Goal: Obtain resource: Download file/media

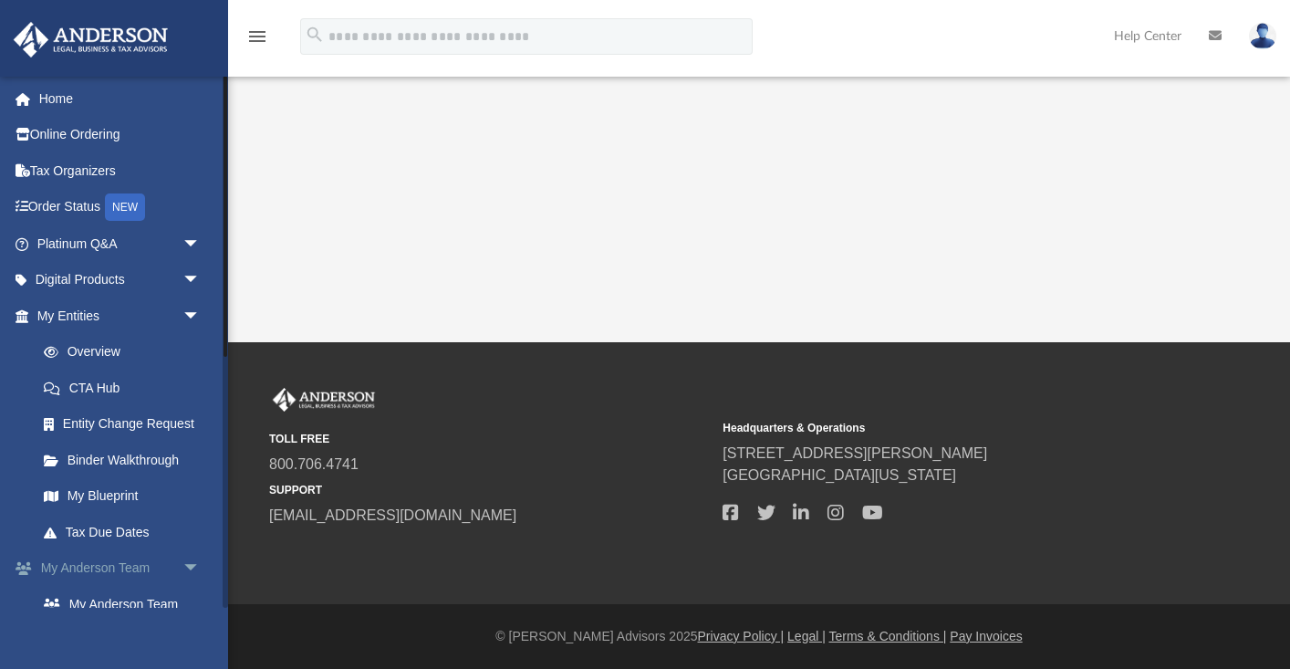
click at [194, 565] on span "arrow_drop_down" at bounding box center [201, 568] width 37 height 37
click at [186, 600] on span "arrow_drop_down" at bounding box center [201, 604] width 37 height 37
click at [100, 600] on link "My Documents arrow_drop_up" at bounding box center [120, 604] width 215 height 37
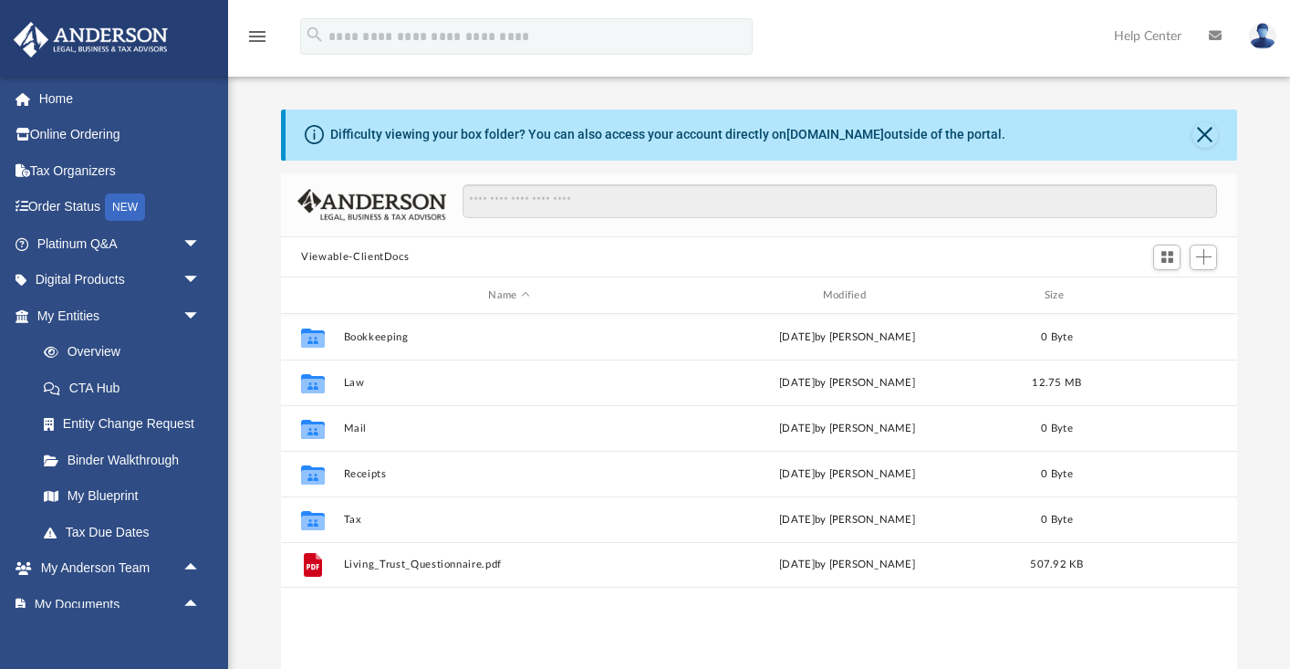
scroll to position [415, 955]
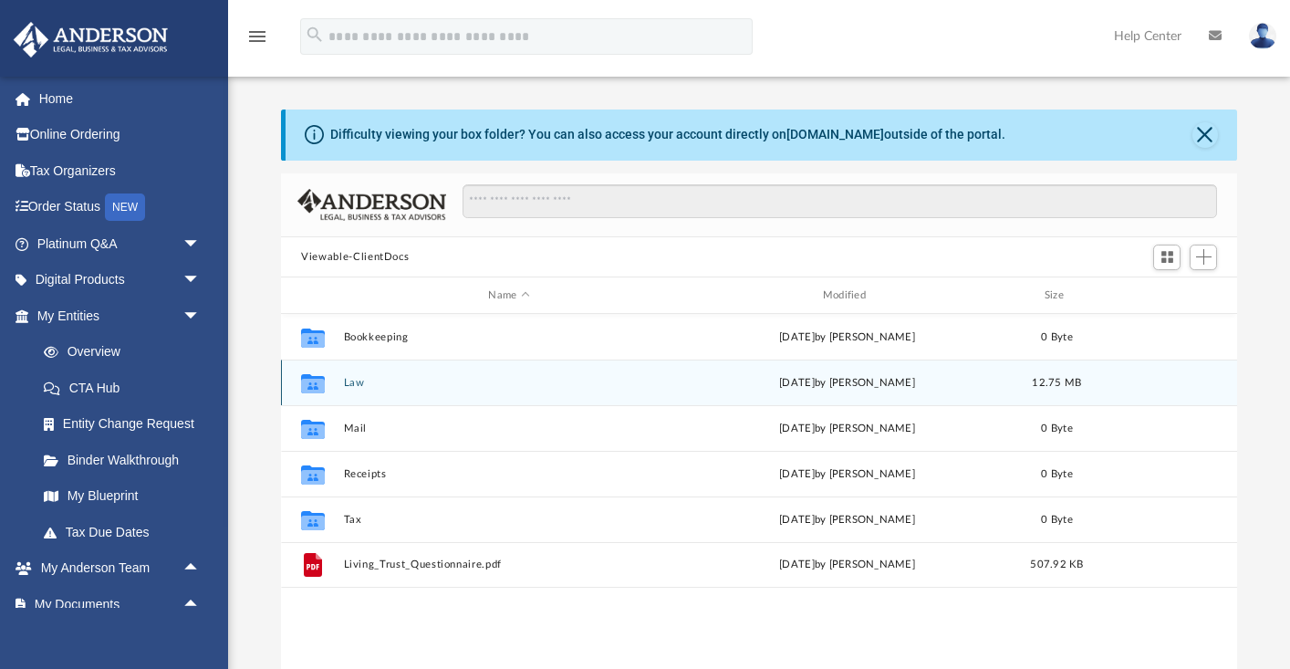
click at [356, 384] on button "Law" at bounding box center [509, 383] width 330 height 12
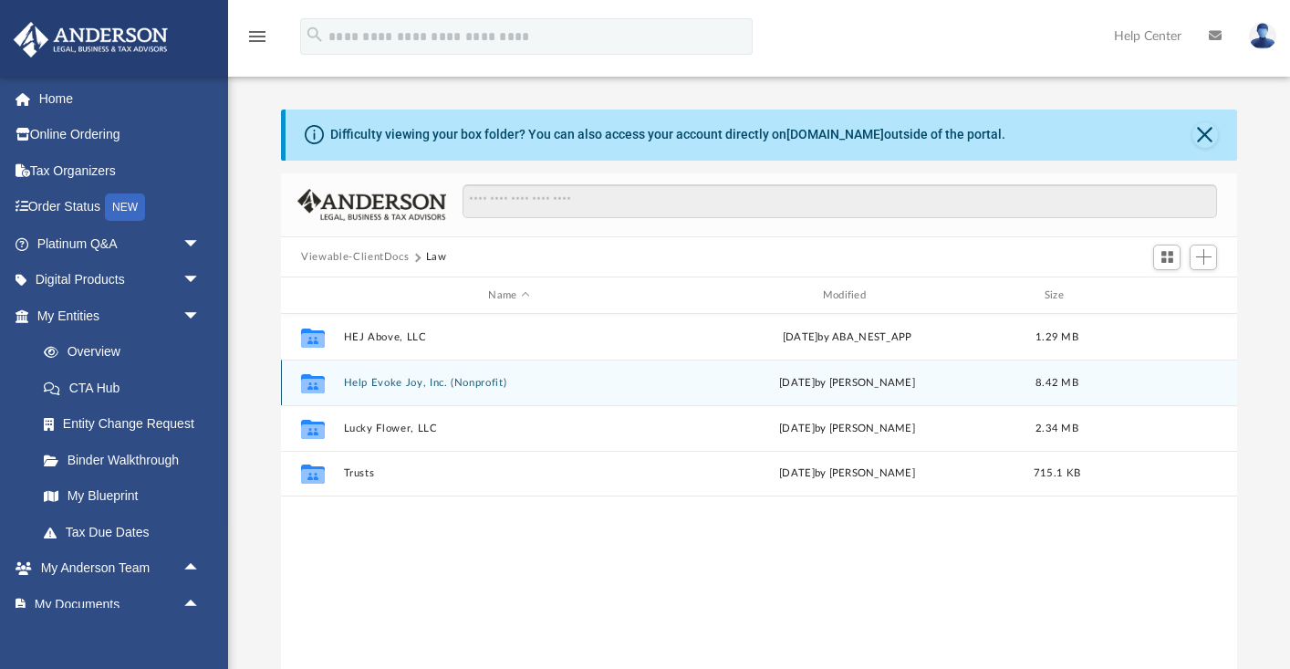
click at [454, 383] on button "Help Evoke Joy, Inc. (Nonprofit)" at bounding box center [509, 383] width 330 height 12
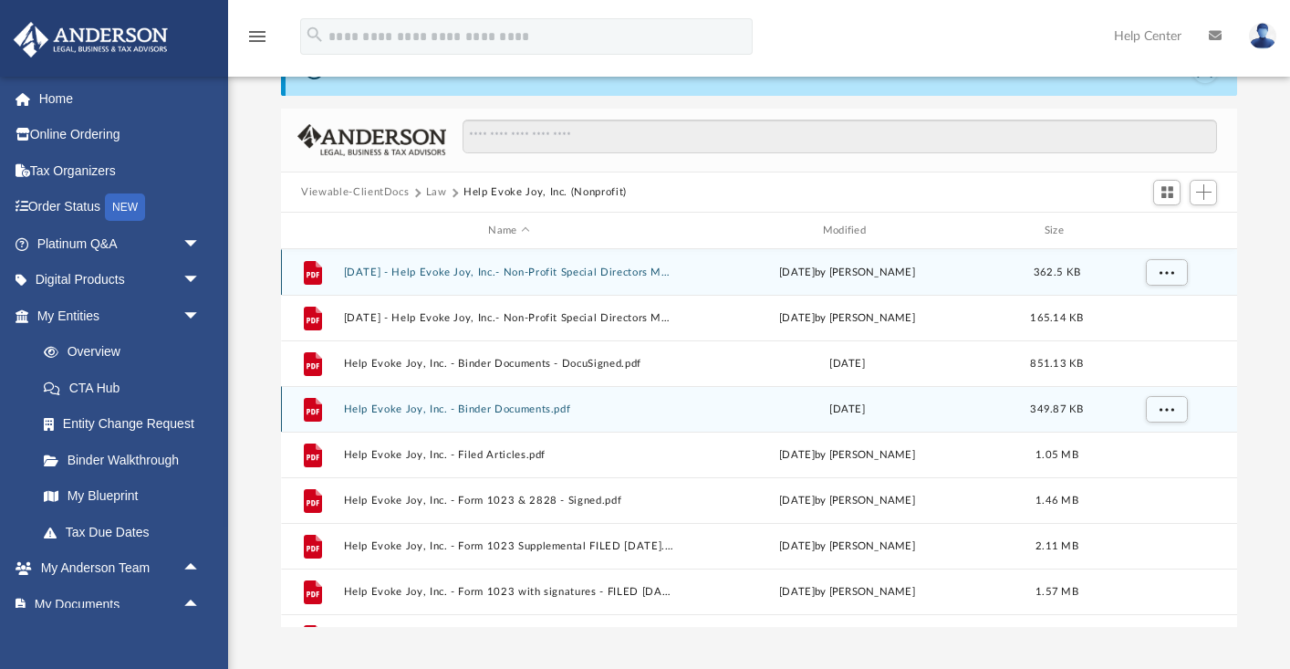
scroll to position [47, 0]
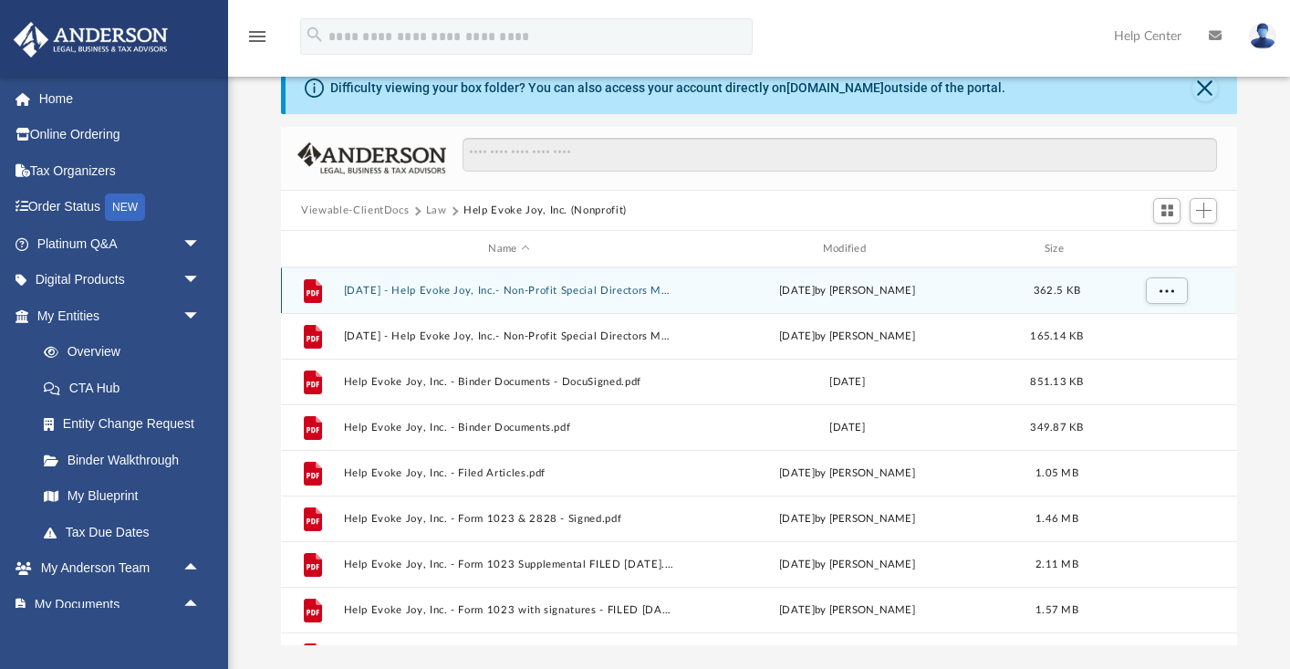
click at [473, 287] on button "[DATE] - Help Evoke Joy, Inc.- Non-Profit Special Directors Meeting - DocuSigne…" at bounding box center [509, 291] width 330 height 12
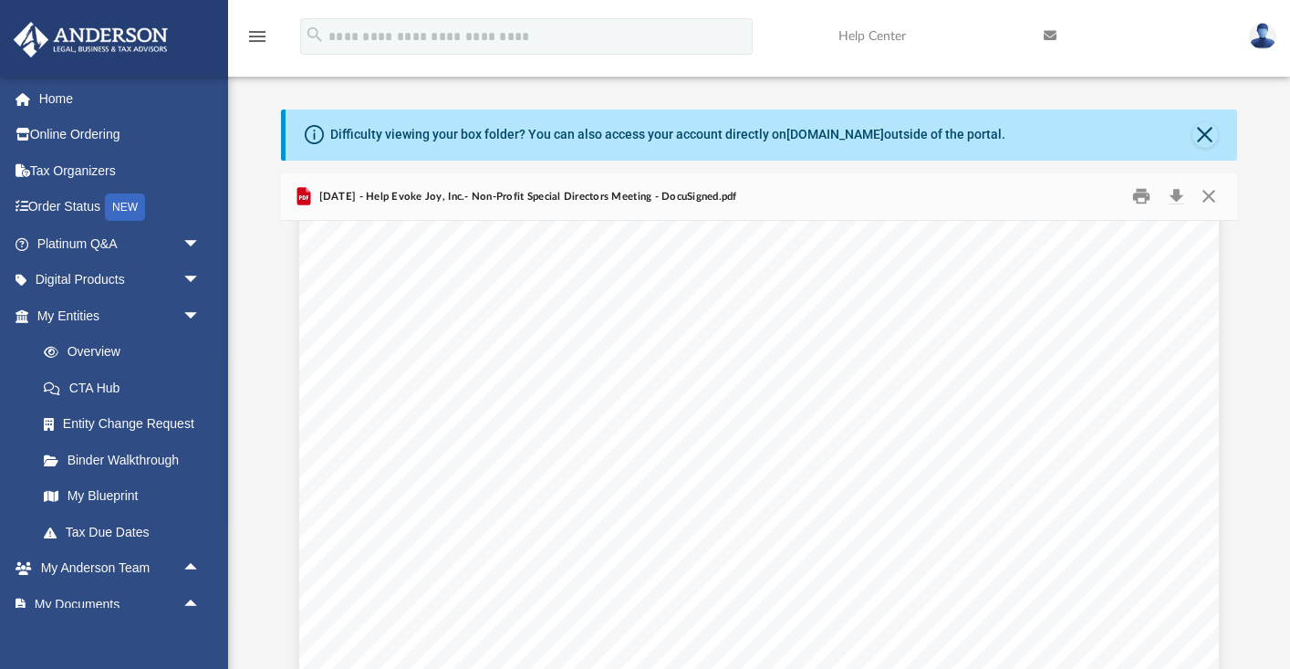
scroll to position [1324, 0]
click at [1181, 198] on button "Download" at bounding box center [1176, 197] width 33 height 28
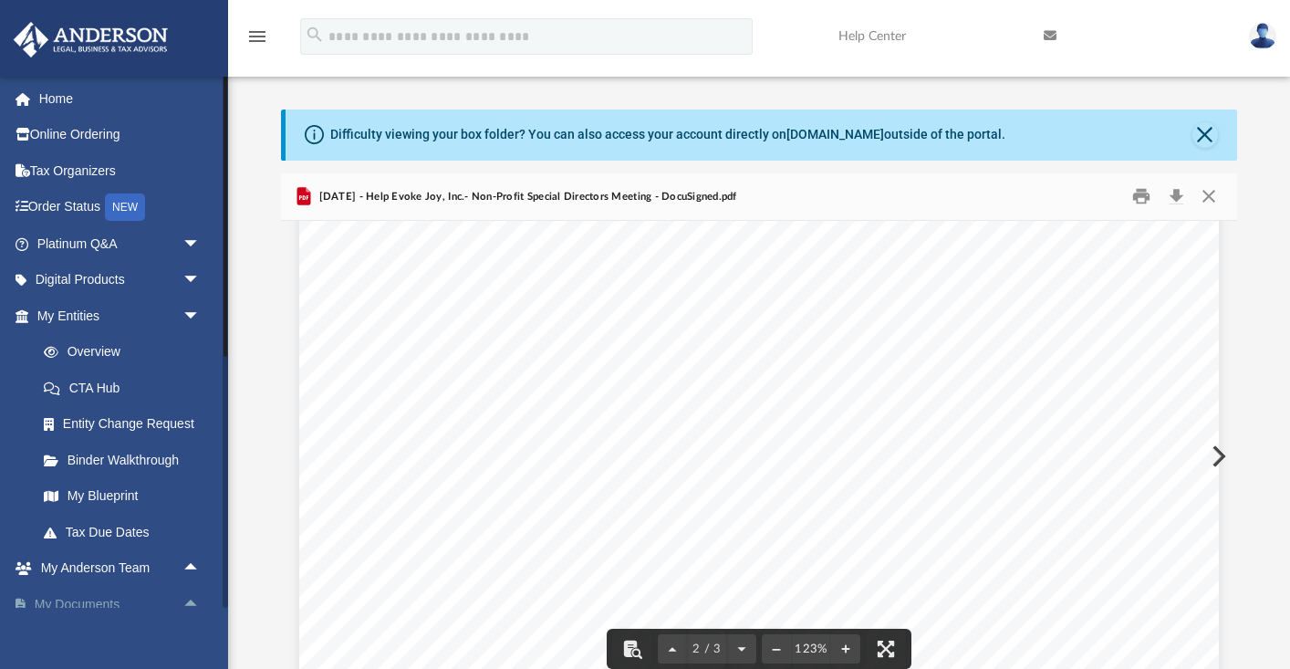
click at [85, 595] on link "My Documents arrow_drop_up" at bounding box center [120, 604] width 215 height 37
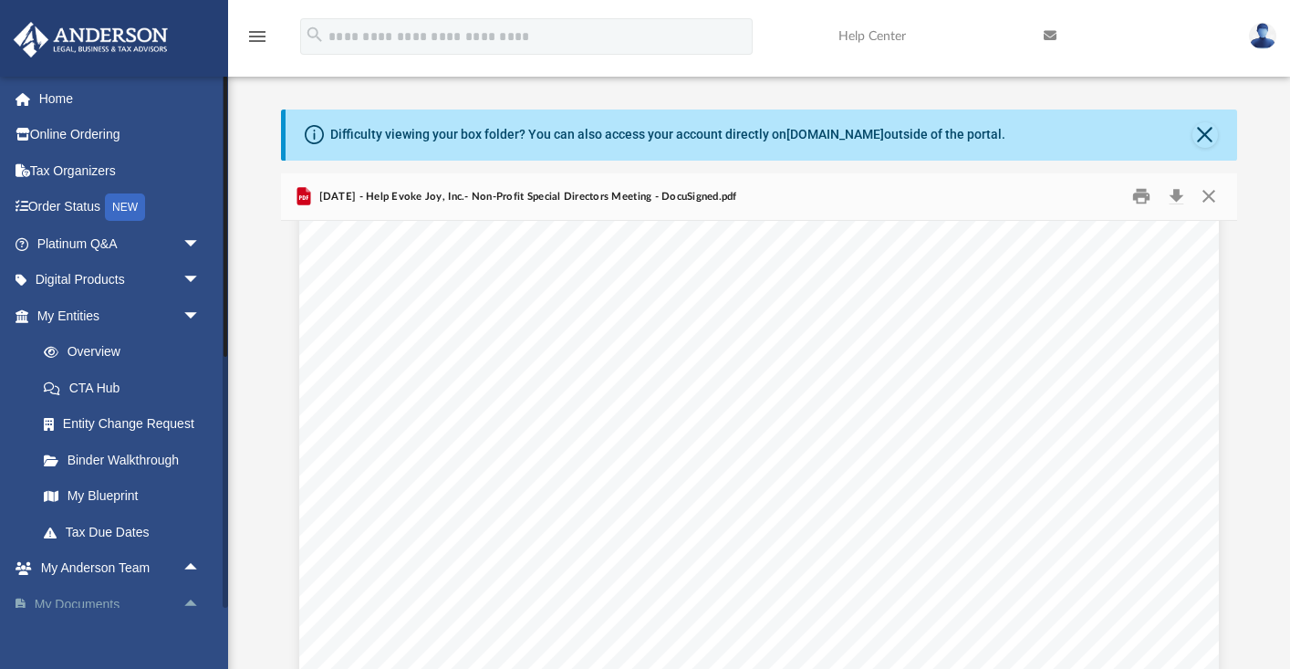
click at [82, 597] on link "My Documents arrow_drop_up" at bounding box center [120, 604] width 215 height 37
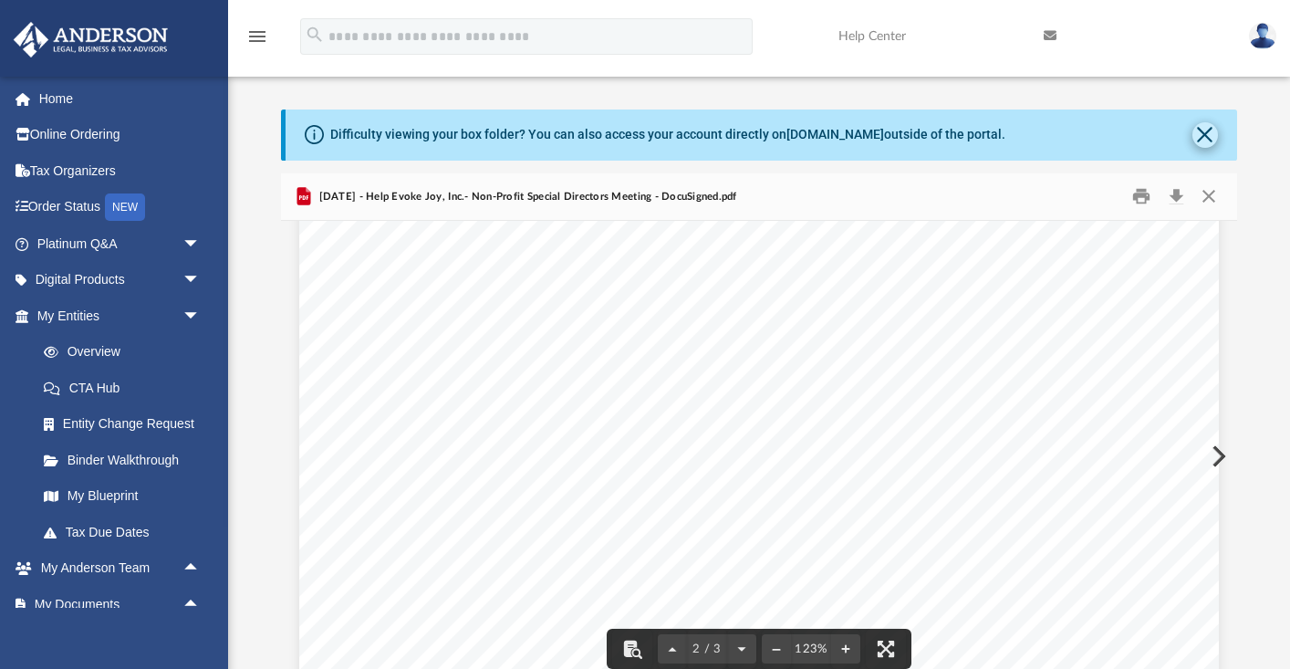
click at [1205, 130] on button "Close" at bounding box center [1206, 135] width 26 height 26
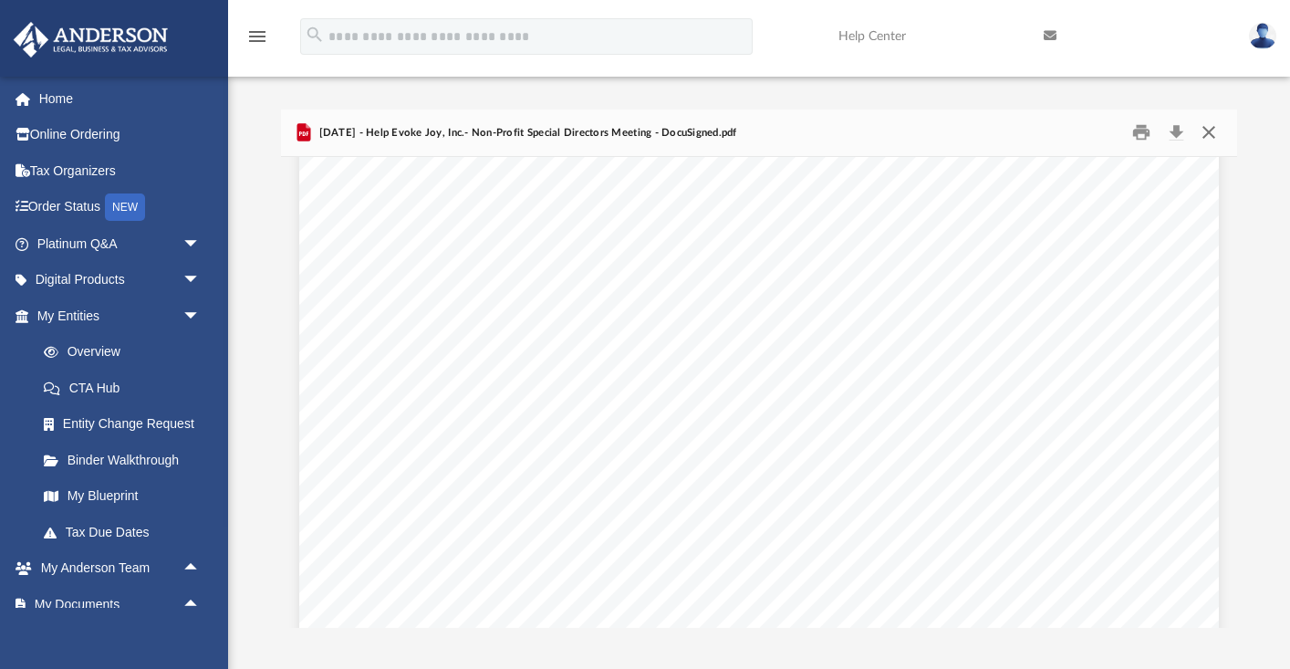
click at [1210, 130] on button "Close" at bounding box center [1208, 133] width 33 height 28
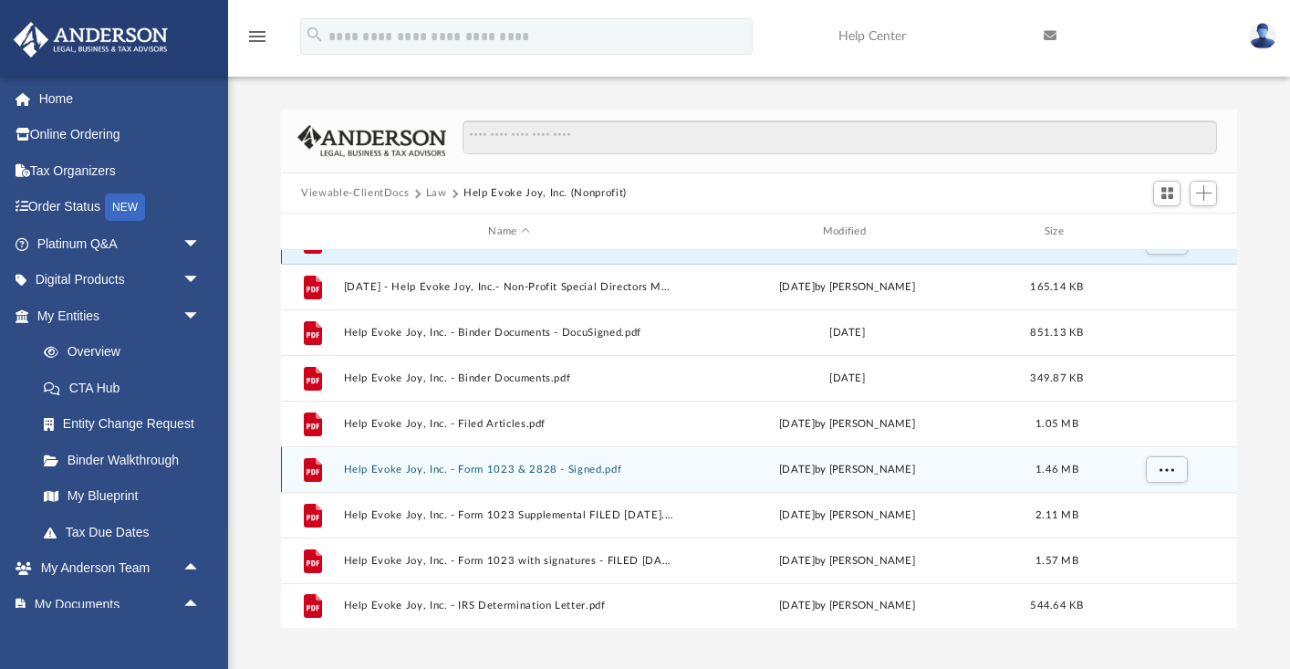
scroll to position [32, 0]
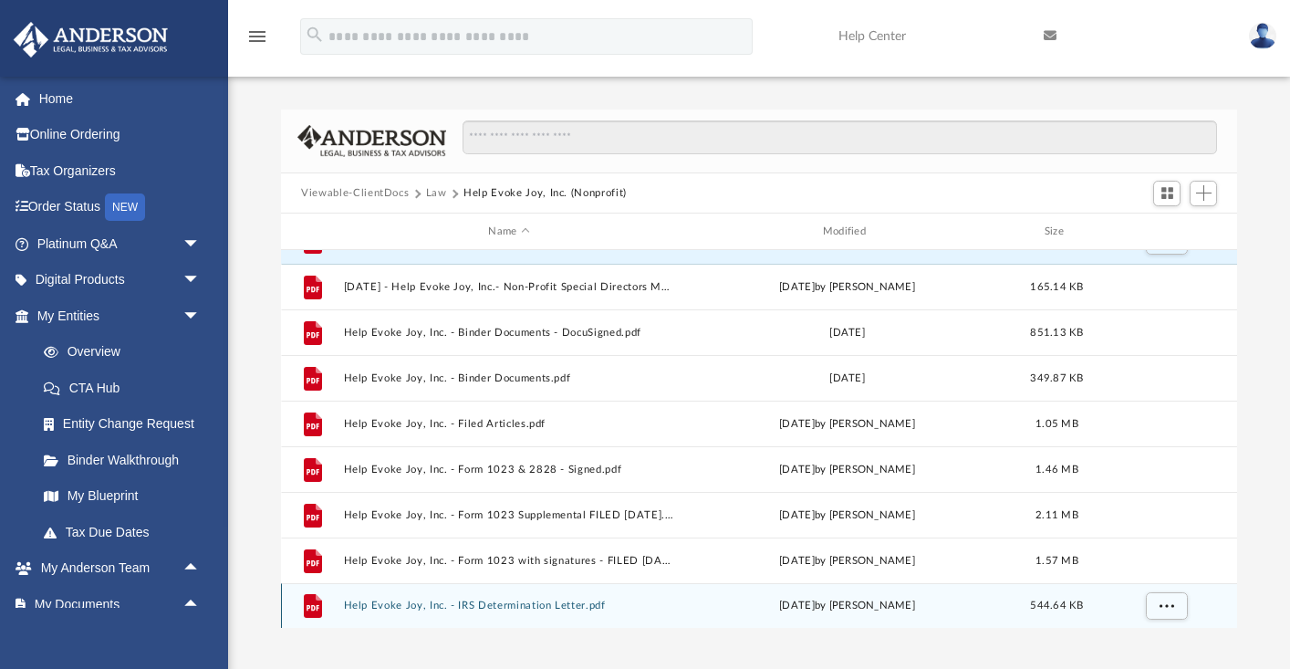
click at [478, 605] on button "Help Evoke Joy, Inc. - IRS Determination Letter.pdf" at bounding box center [509, 606] width 330 height 12
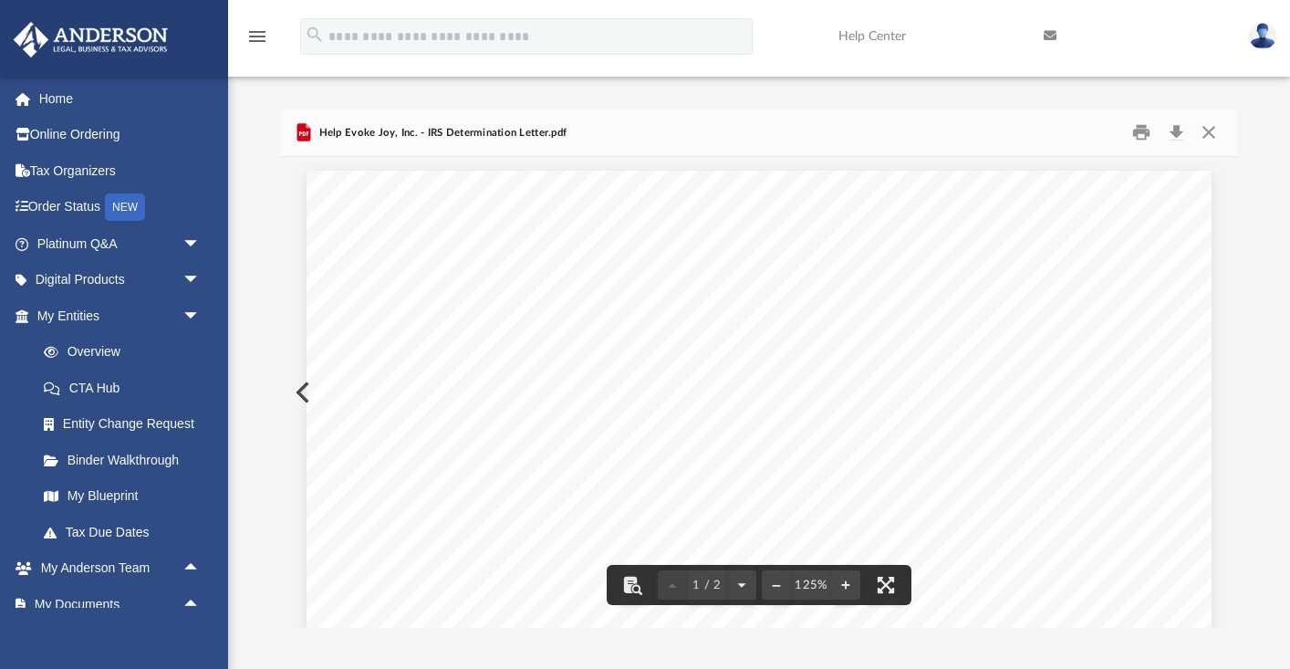
scroll to position [0, 0]
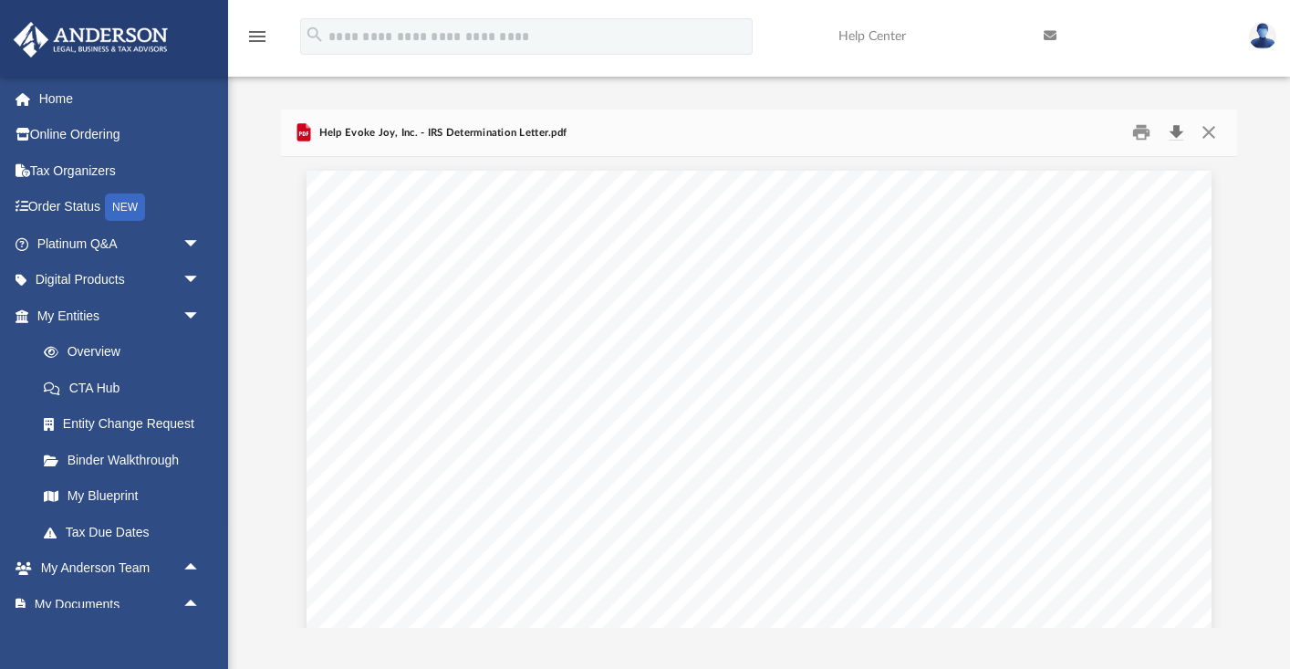
click at [1178, 131] on button "Download" at bounding box center [1176, 133] width 33 height 28
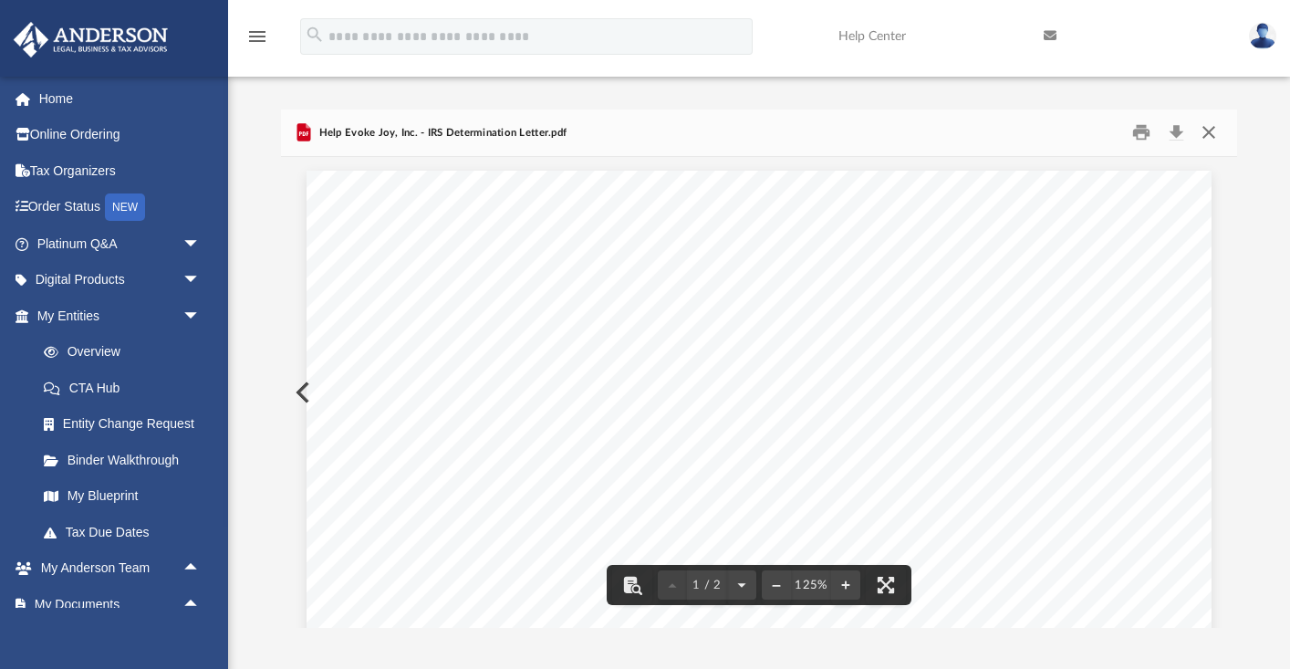
click at [1213, 132] on button "Close" at bounding box center [1208, 133] width 33 height 28
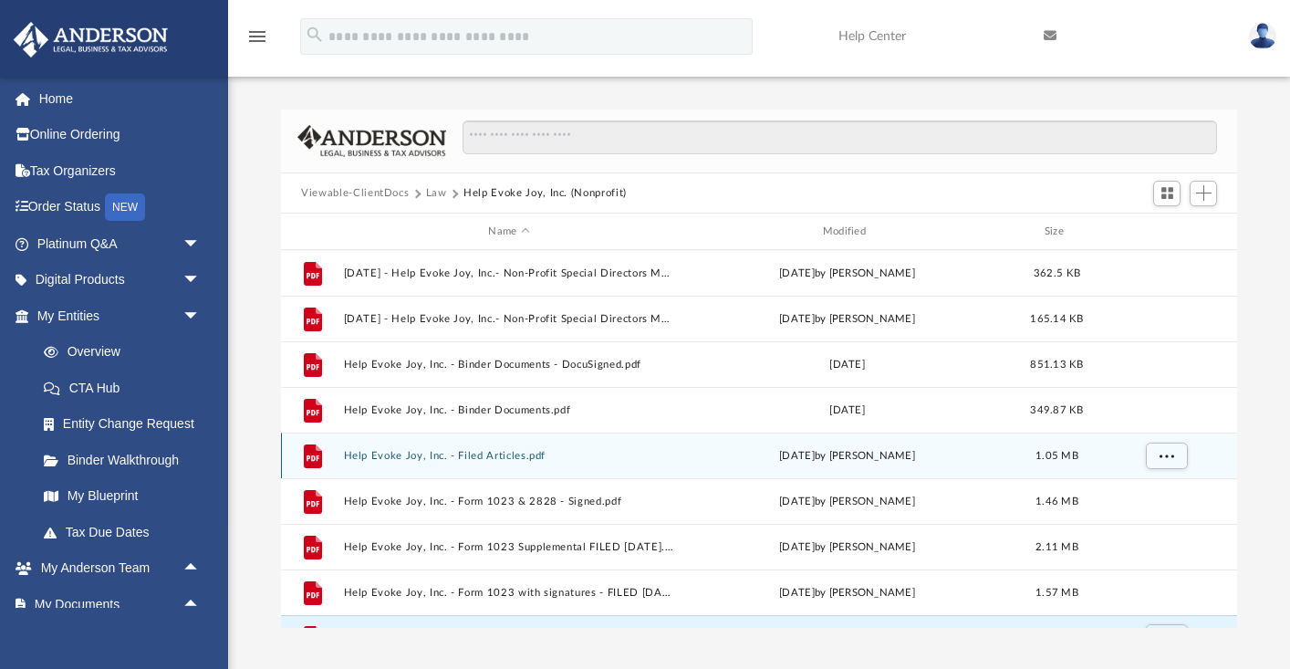
click at [520, 454] on button "Help Evoke Joy, Inc. - Filed Articles.pdf" at bounding box center [509, 456] width 330 height 12
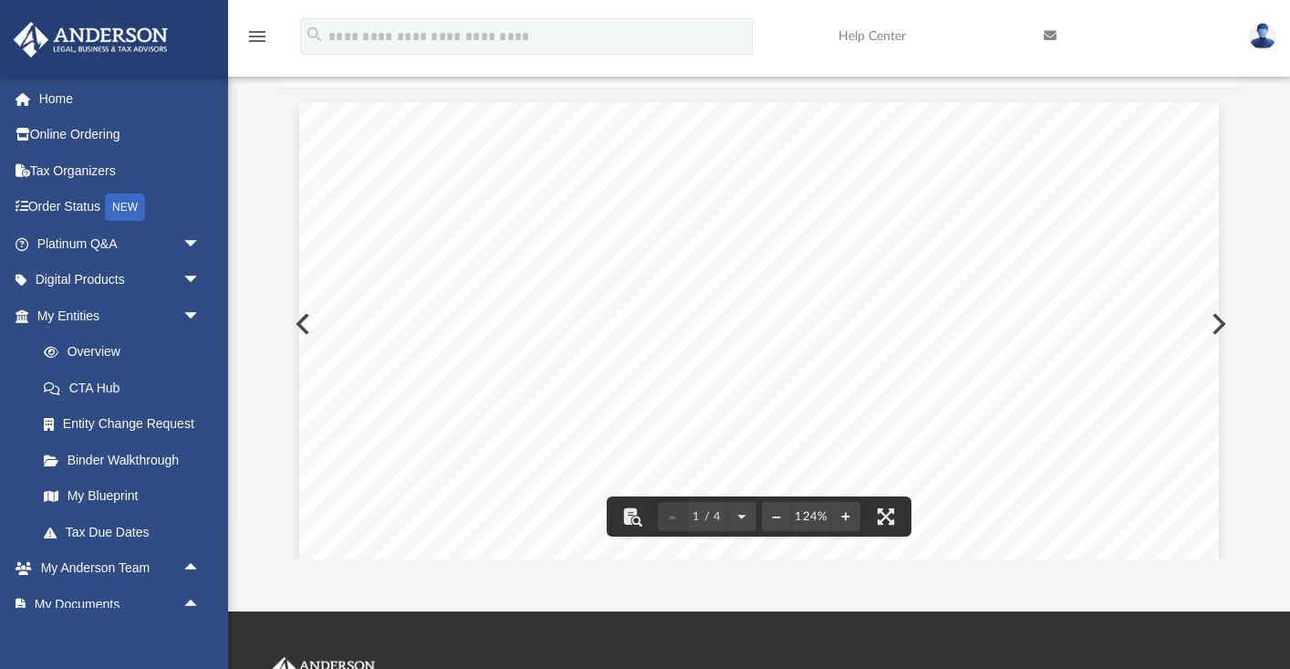
click at [673, 514] on div "1 / 4" at bounding box center [707, 516] width 99 height 29
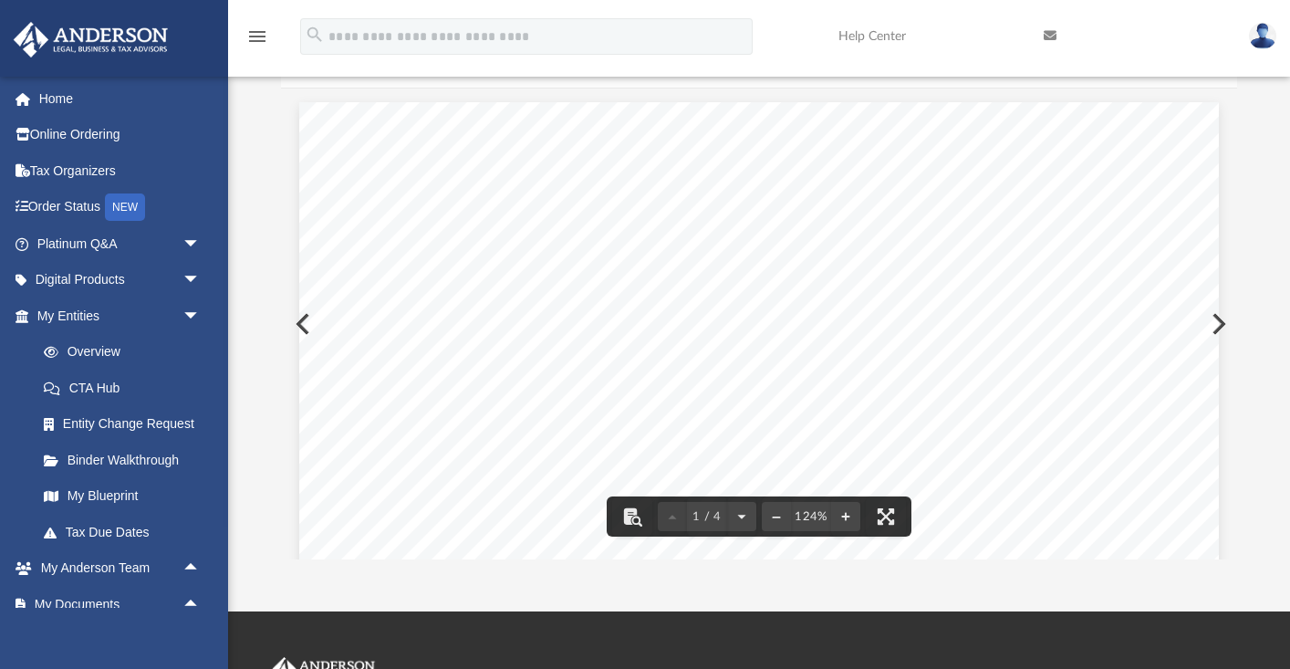
click at [674, 520] on div "1 / 4" at bounding box center [707, 516] width 99 height 29
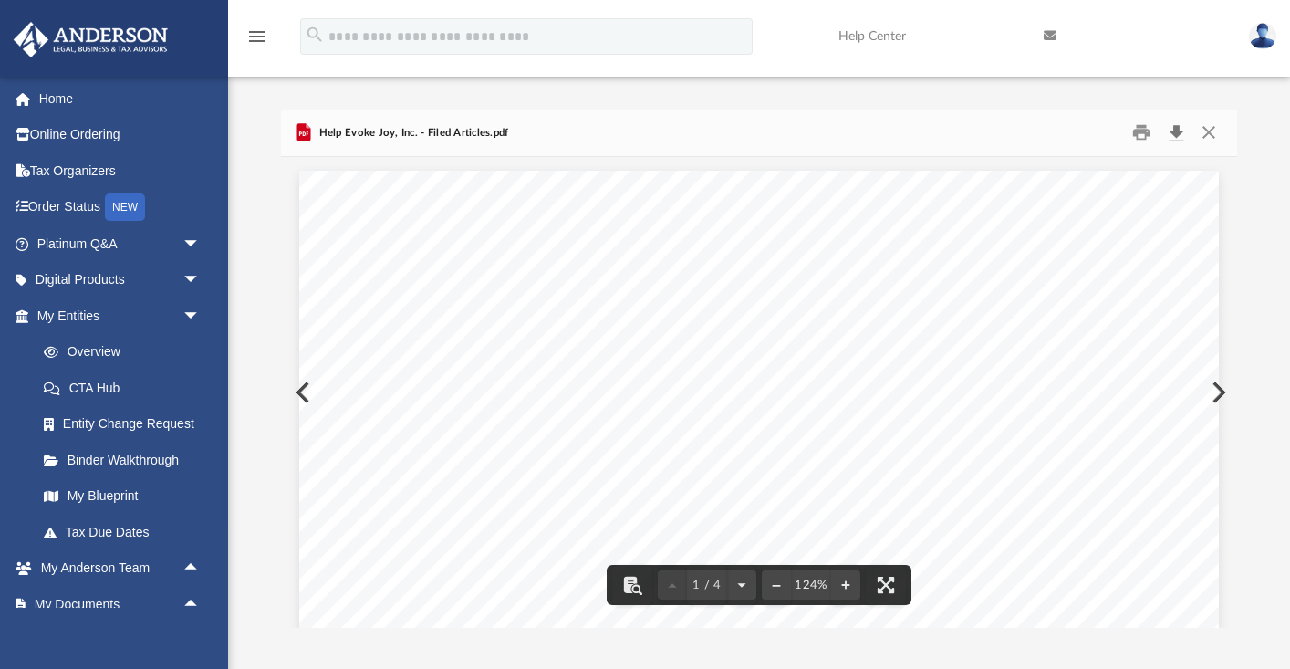
click at [1173, 129] on button "Download" at bounding box center [1176, 133] width 33 height 28
click at [1211, 132] on button "Close" at bounding box center [1208, 133] width 33 height 28
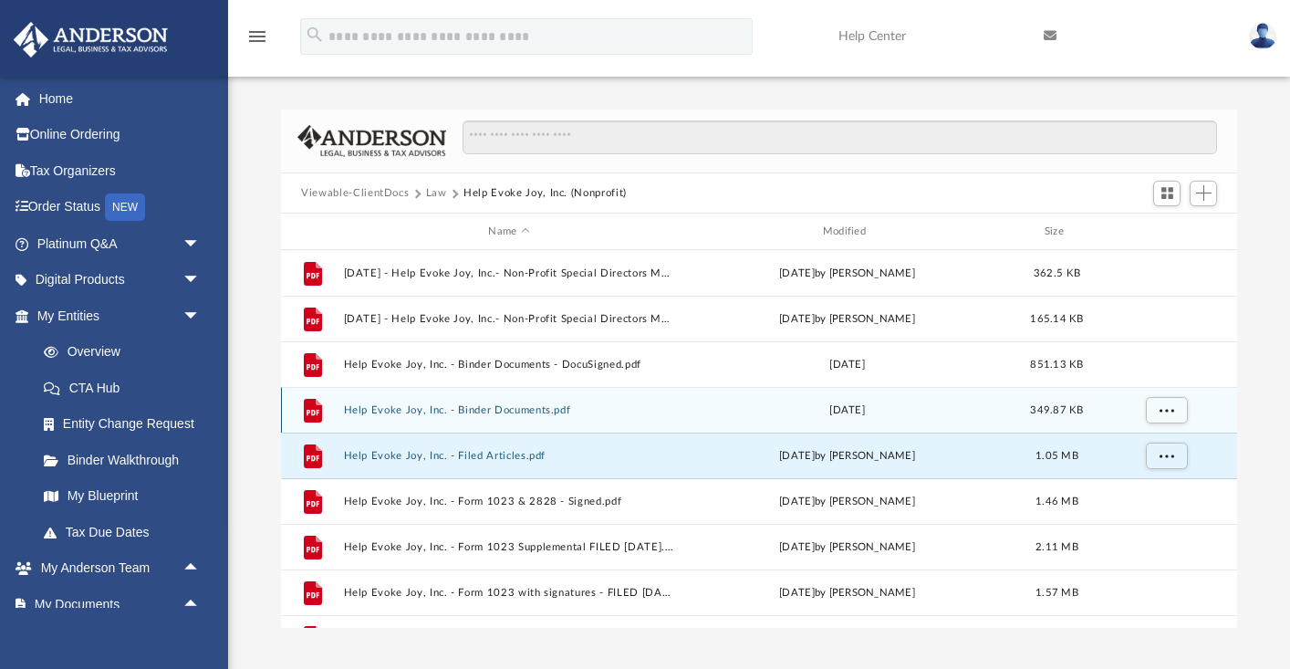
click at [538, 412] on button "Help Evoke Joy, Inc. - Binder Documents.pdf" at bounding box center [509, 410] width 330 height 12
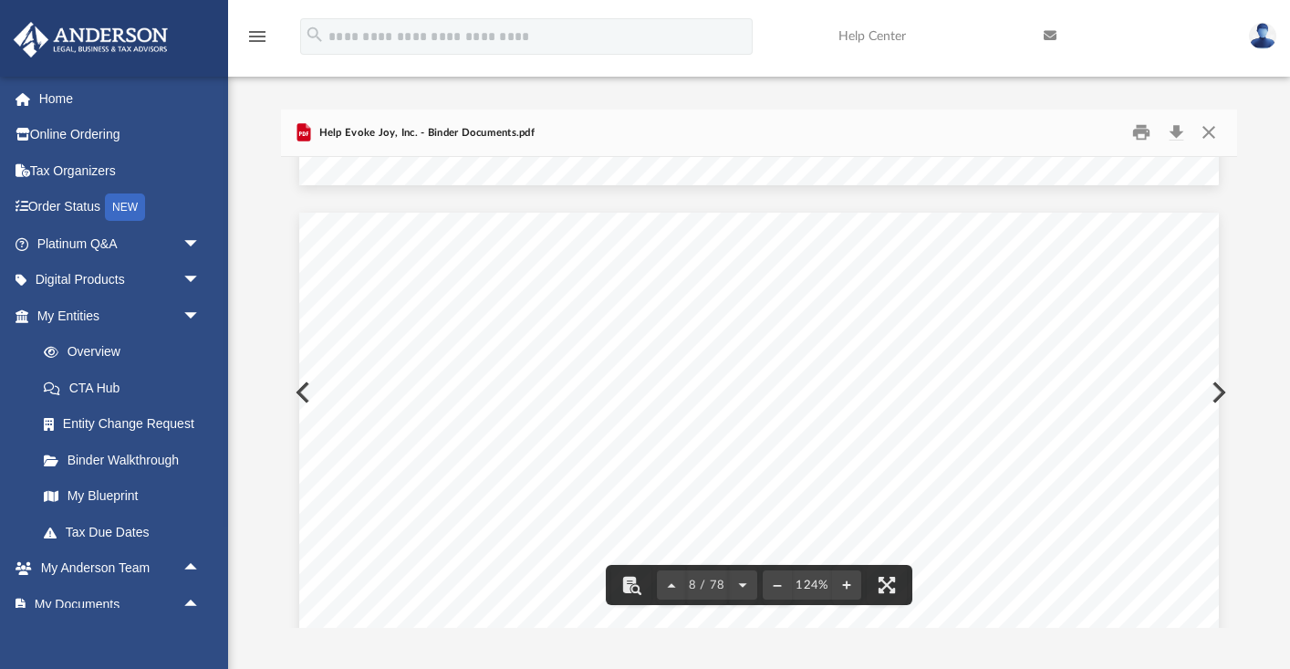
scroll to position [8399, 0]
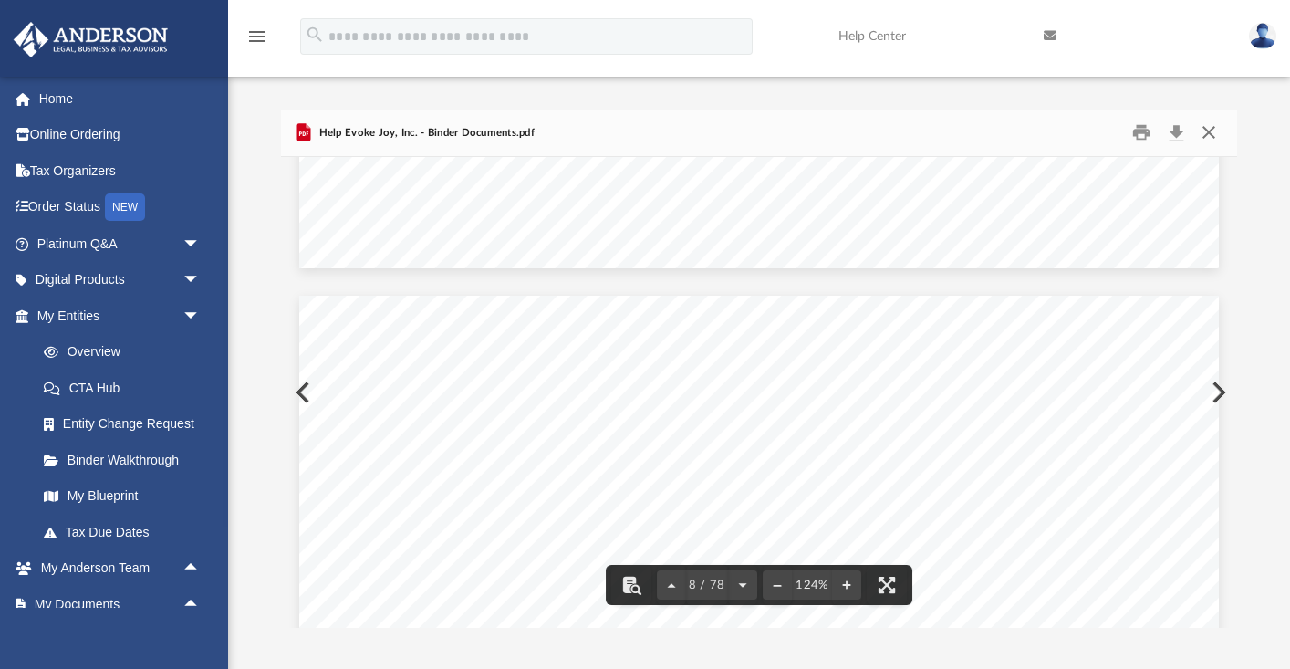
click at [1216, 129] on button "Close" at bounding box center [1208, 133] width 33 height 28
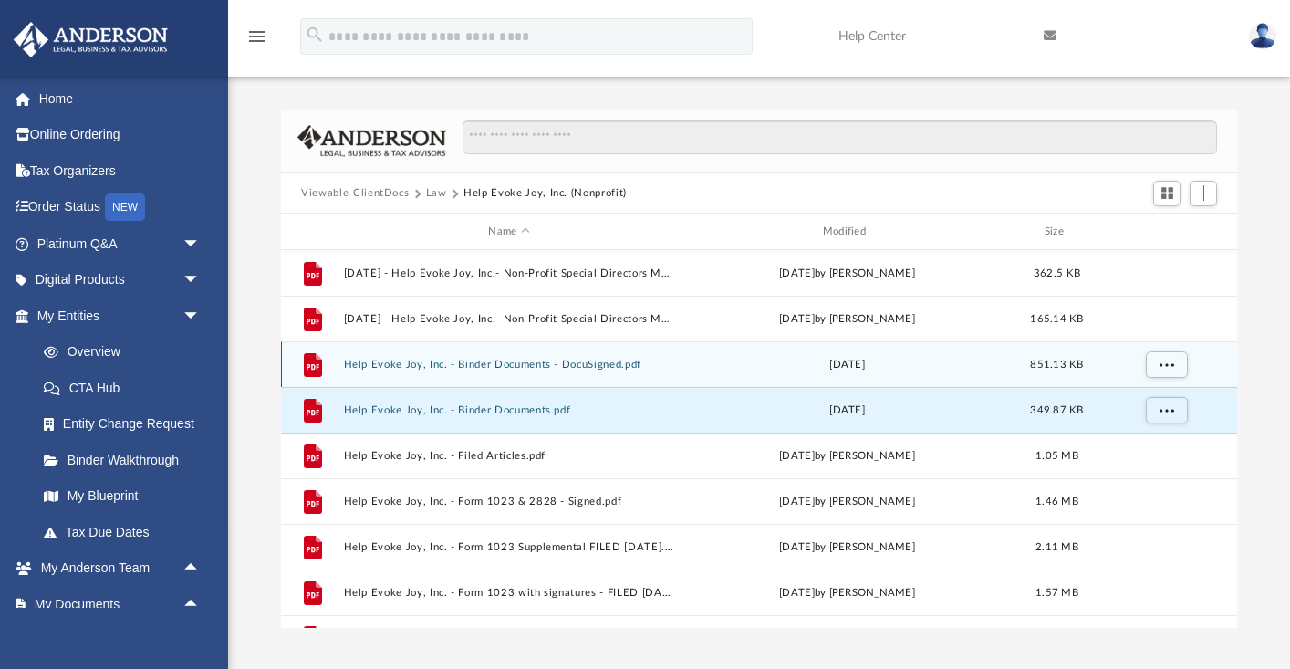
click at [629, 365] on button "Help Evoke Joy, Inc. - Binder Documents - DocuSigned.pdf" at bounding box center [509, 365] width 330 height 12
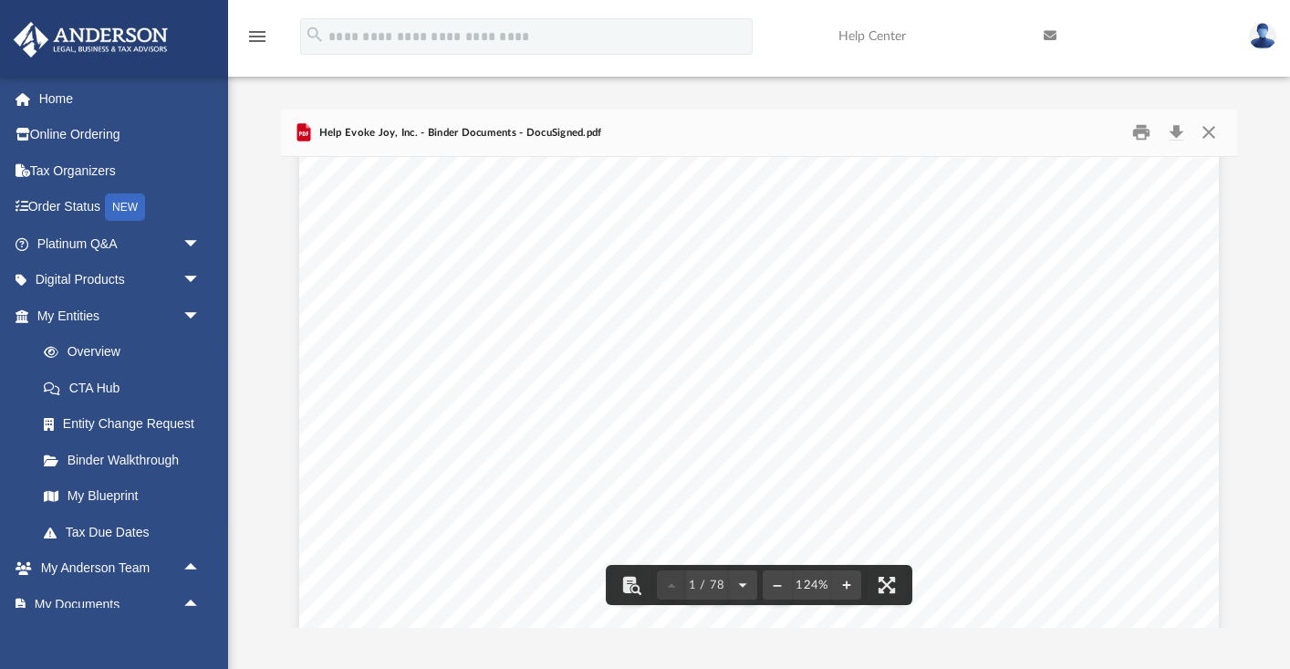
scroll to position [323, 0]
click at [1212, 134] on button "Close" at bounding box center [1208, 133] width 33 height 28
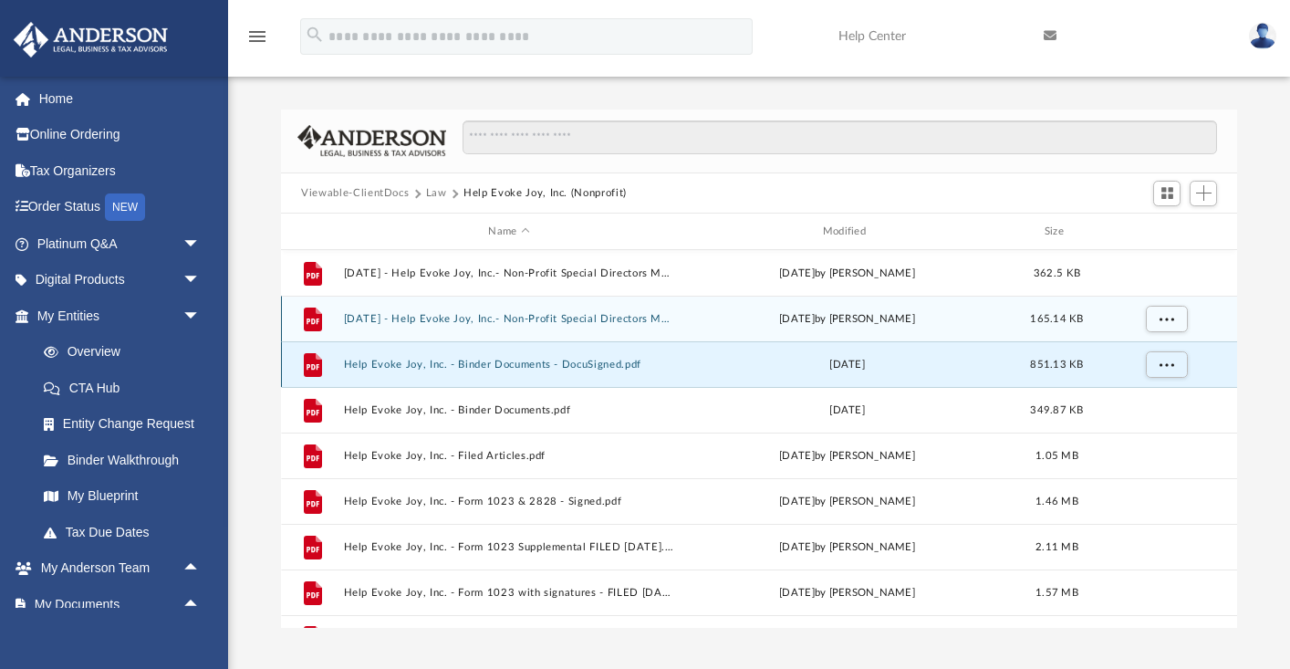
scroll to position [0, 0]
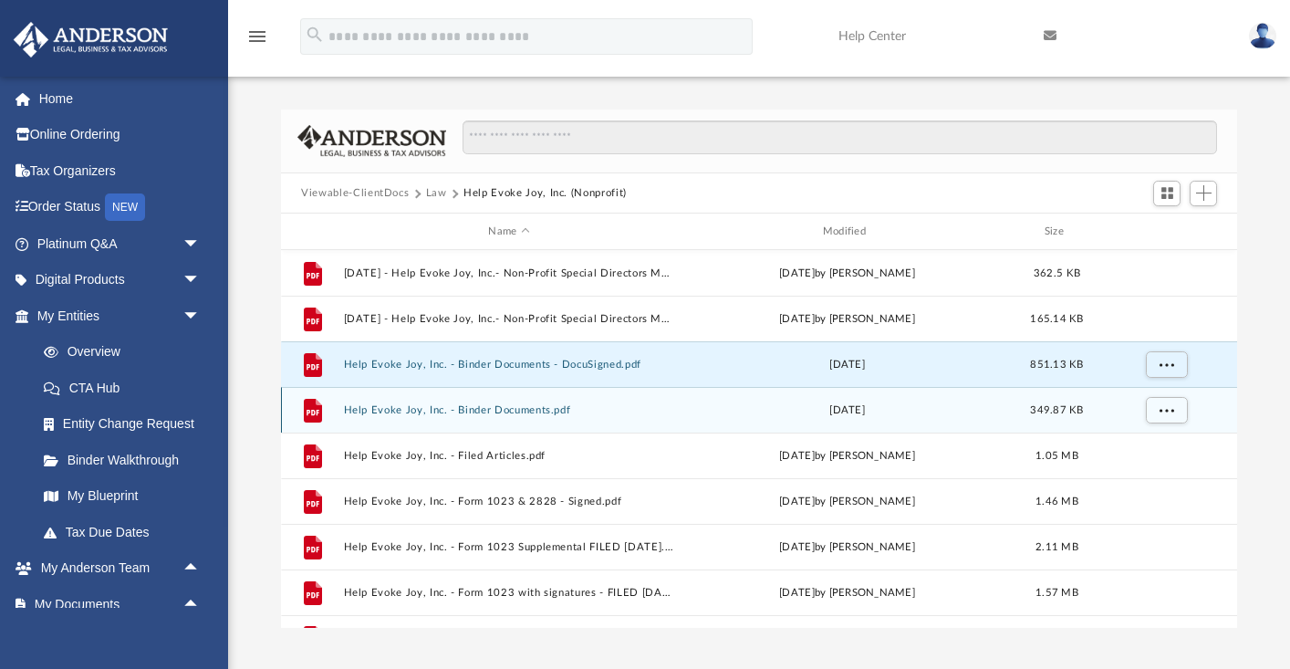
click at [551, 409] on button "Help Evoke Joy, Inc. - Binder Documents.pdf" at bounding box center [509, 410] width 330 height 12
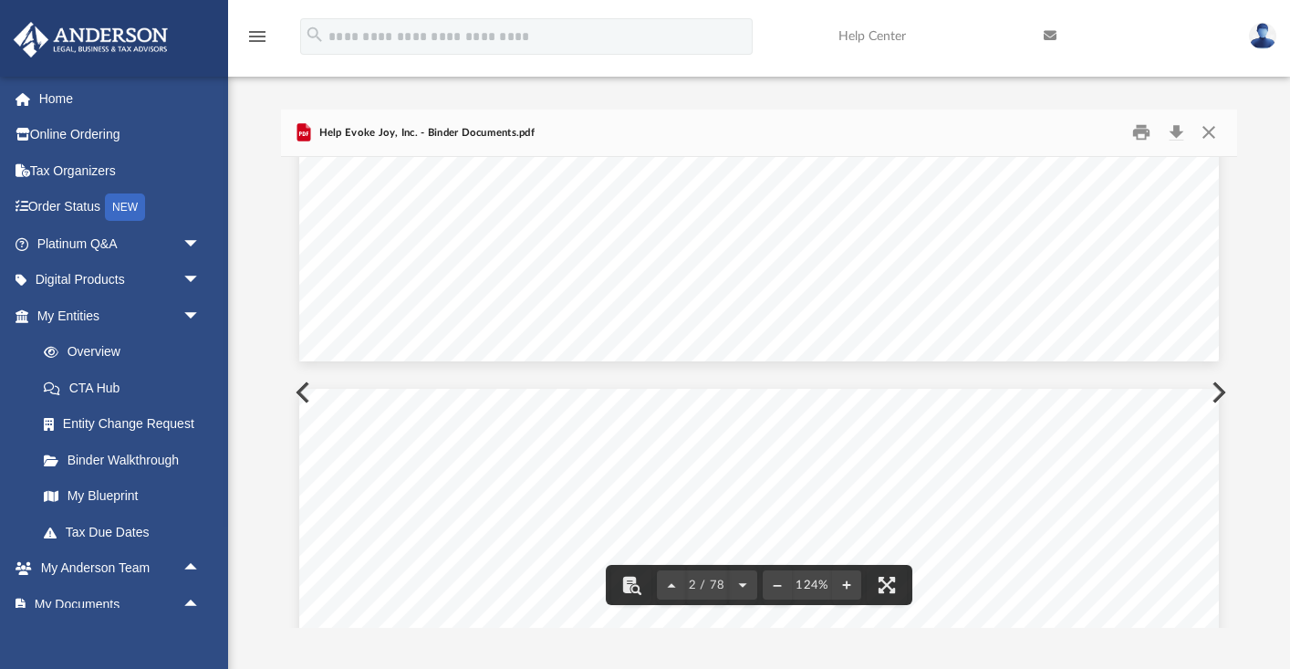
scroll to position [999, 0]
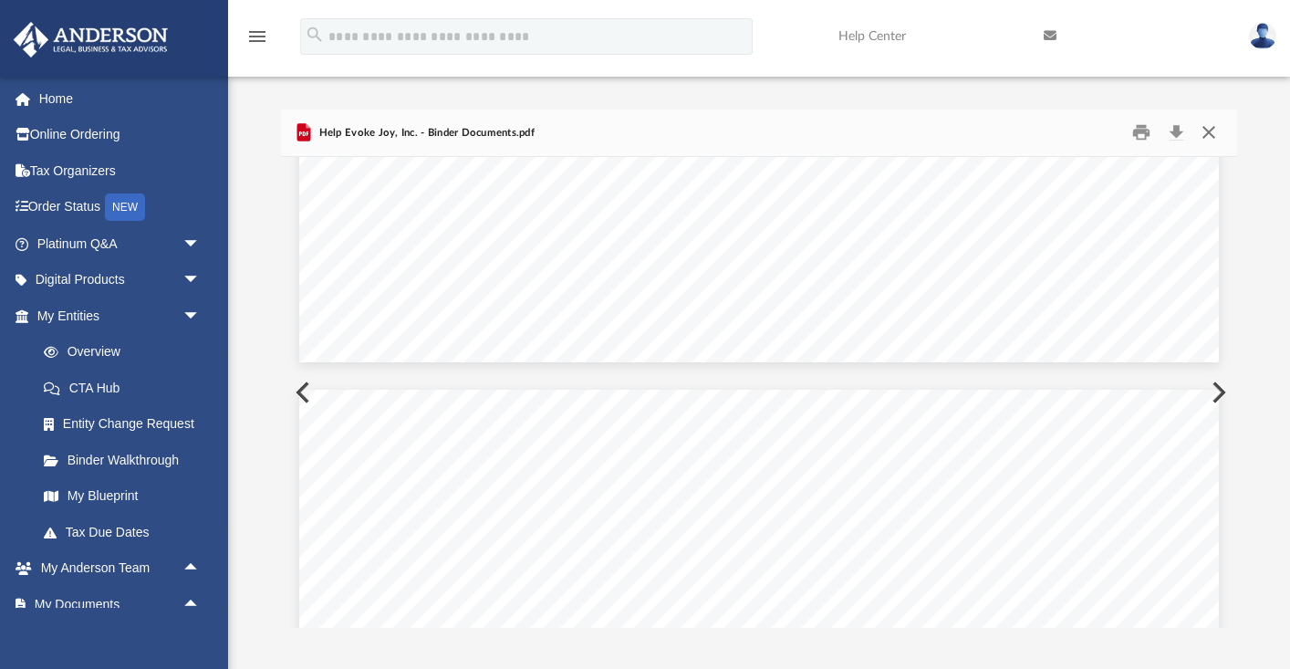
click at [1217, 131] on button "Close" at bounding box center [1208, 133] width 33 height 28
